Goal: Task Accomplishment & Management: Manage account settings

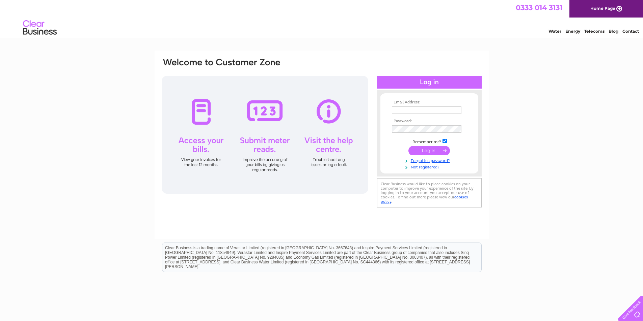
type input "accounts@myplanb.it"
click at [428, 150] on input "submit" at bounding box center [428, 150] width 41 height 9
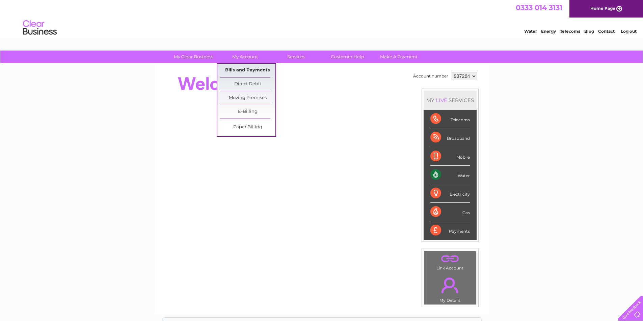
click at [250, 67] on link "Bills and Payments" at bounding box center [248, 70] width 56 height 13
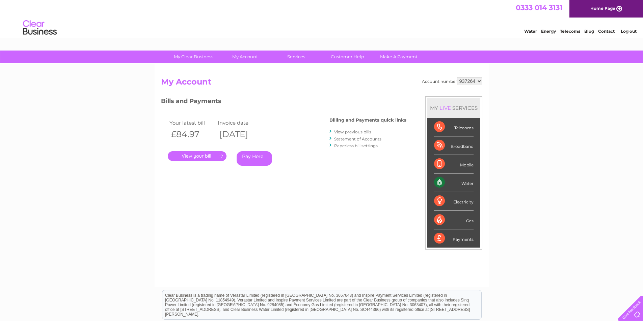
click at [205, 153] on link "." at bounding box center [197, 156] width 59 height 10
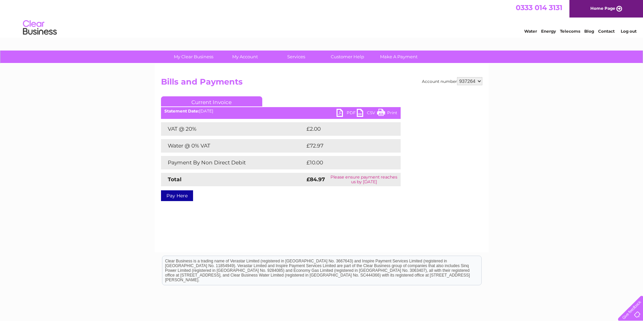
click at [345, 109] on ul "Current Invoice" at bounding box center [280, 102] width 239 height 12
click at [342, 114] on link "PDF" at bounding box center [346, 114] width 20 height 10
click at [476, 81] on select "937264 946255" at bounding box center [469, 81] width 25 height 8
select select "946255"
click at [457, 77] on select "937264 946255" at bounding box center [469, 81] width 25 height 8
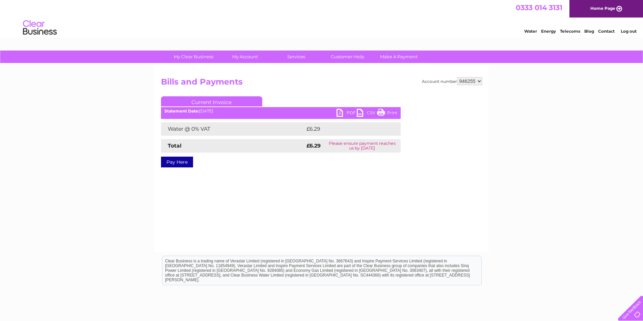
click at [342, 114] on link "PDF" at bounding box center [346, 114] width 20 height 10
